Goal: Find specific page/section: Find specific page/section

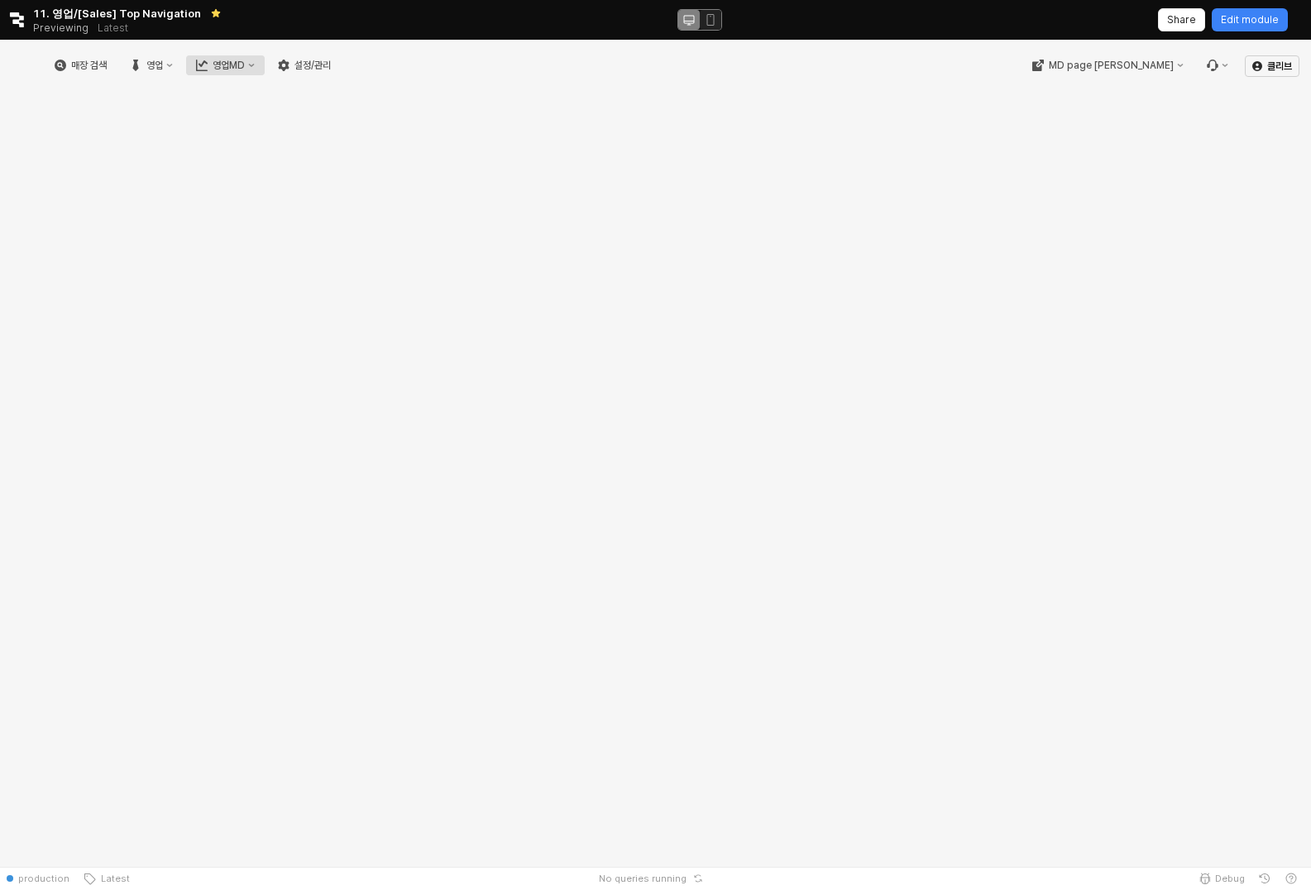
click at [245, 64] on div "영업MD" at bounding box center [229, 66] width 32 height 12
click at [163, 64] on div "영업" at bounding box center [154, 66] width 17 height 12
click at [245, 69] on div "영업MD" at bounding box center [229, 66] width 32 height 12
click at [386, 120] on div "RT 성과 분석" at bounding box center [403, 123] width 89 height 13
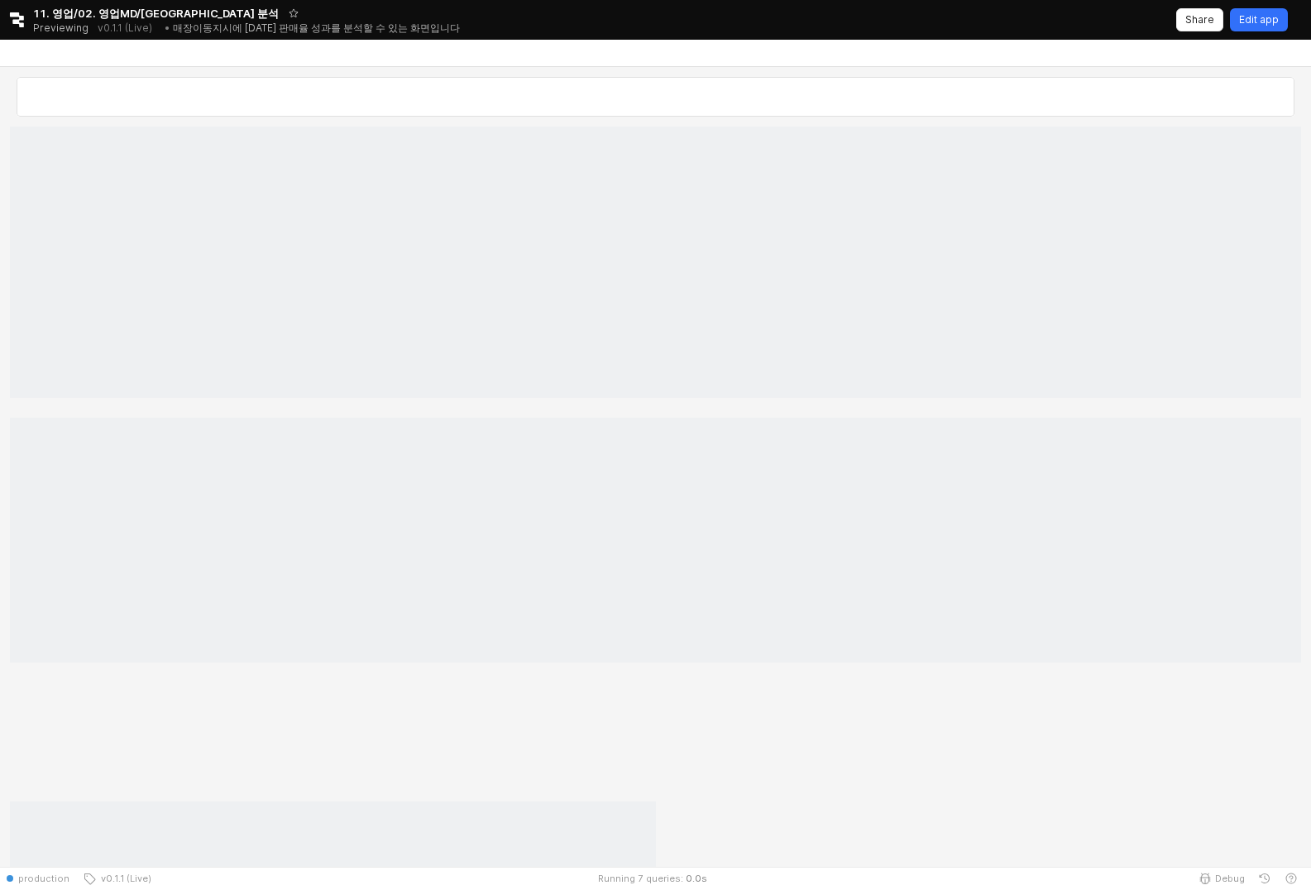
click at [1291, 15] on div "Edit app" at bounding box center [1261, 19] width 74 height 23
click at [1264, 16] on p "Edit app" at bounding box center [1259, 19] width 40 height 13
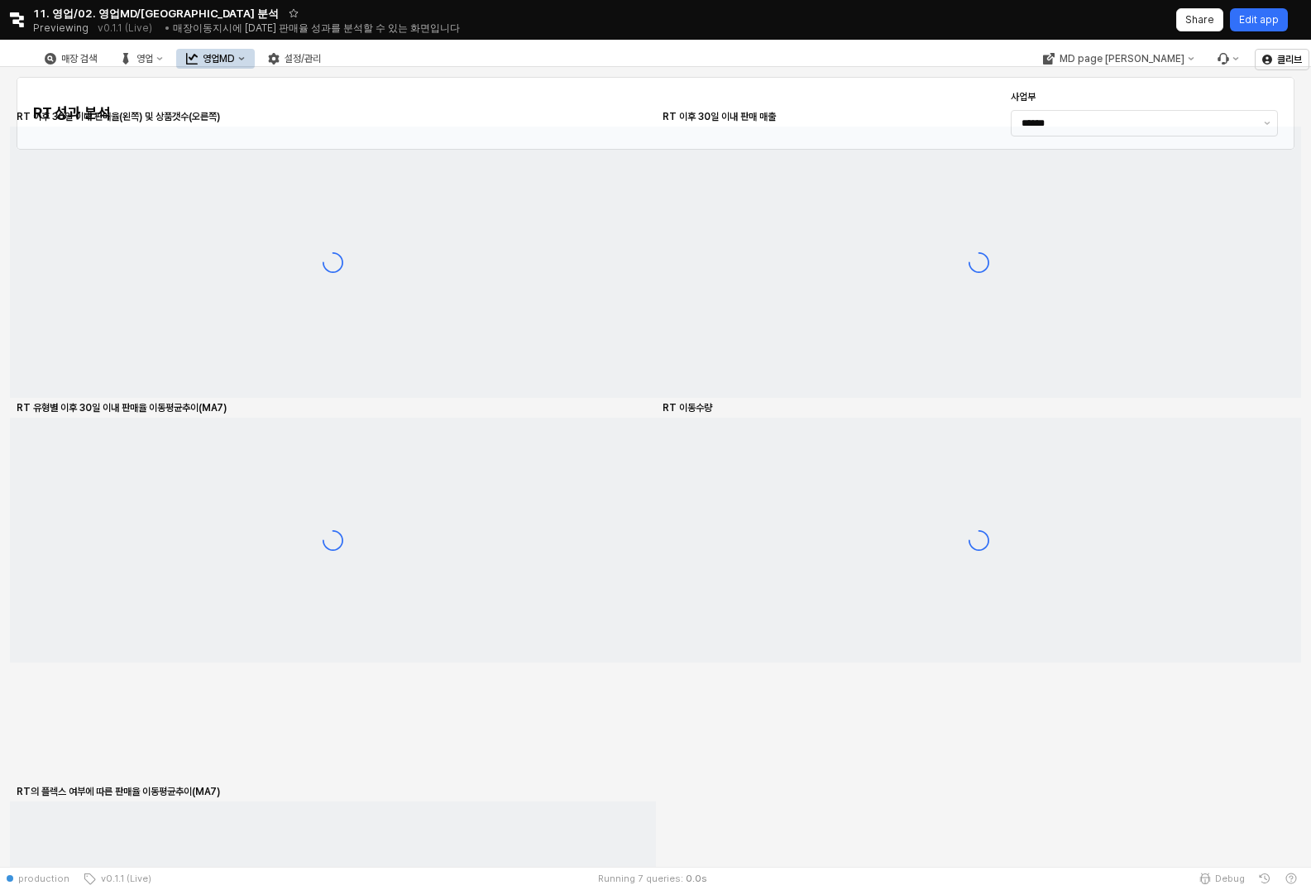
click at [1267, 18] on p "Edit app" at bounding box center [1259, 19] width 40 height 13
